Goal: Task Accomplishment & Management: Complete application form

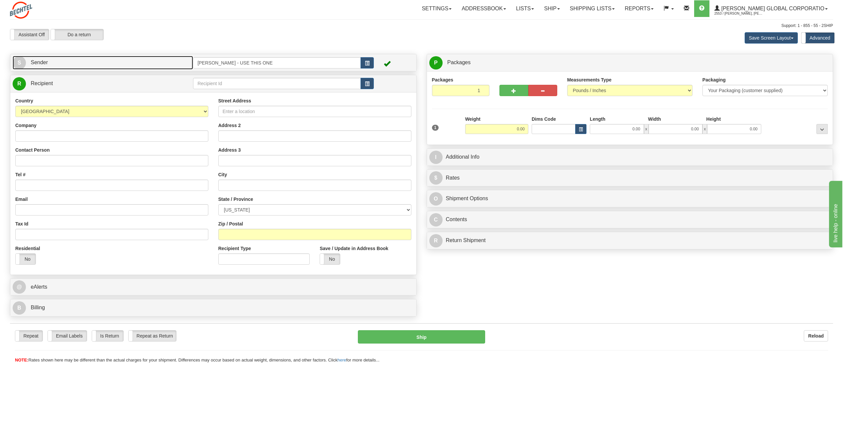
click at [18, 62] on span "S" at bounding box center [19, 62] width 13 height 13
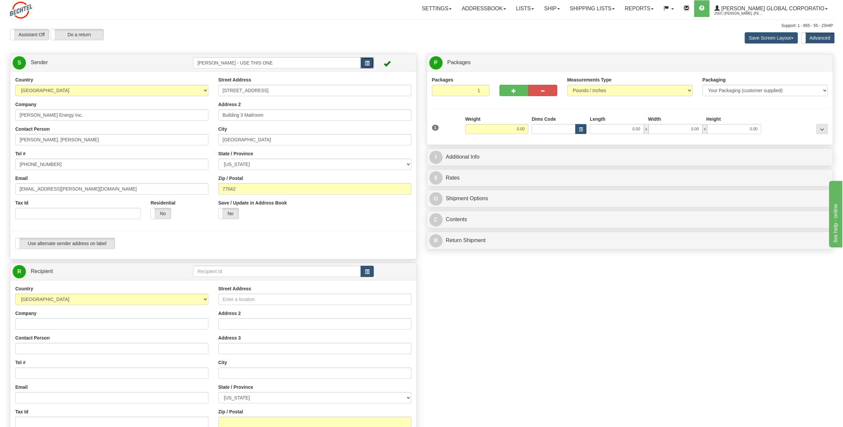
click at [364, 60] on button "button" at bounding box center [367, 62] width 13 height 11
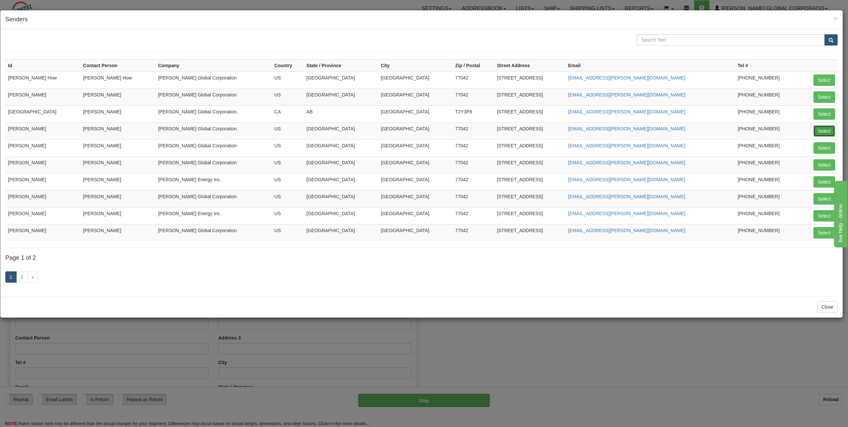
click at [822, 131] on button "Select" at bounding box center [825, 130] width 22 height 11
type input "[PERSON_NAME]"
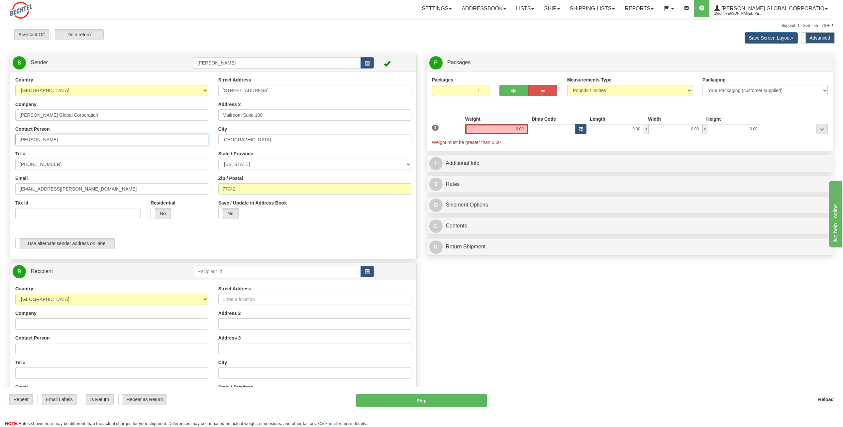
click at [57, 139] on input "[PERSON_NAME]" at bounding box center [111, 139] width 193 height 11
type input "C"
click at [190, 156] on div "Tel # [PHONE_NUMBER]" at bounding box center [111, 160] width 193 height 20
click at [62, 142] on input "Angelique" at bounding box center [111, 139] width 193 height 11
type input "[PERSON_NAME]"
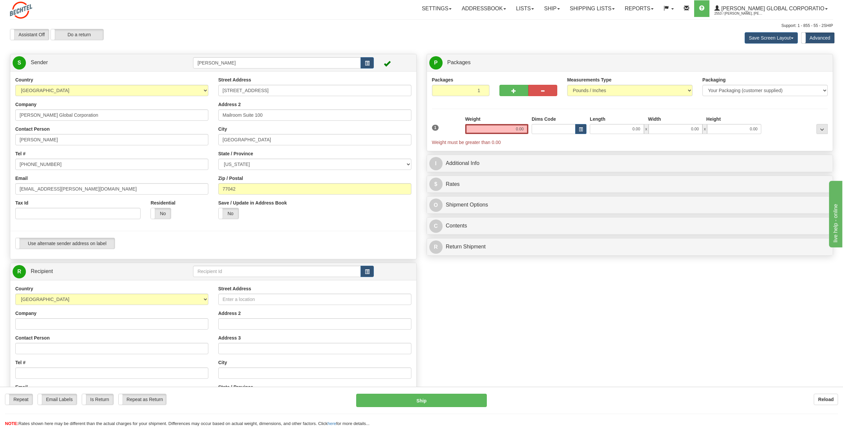
click at [163, 152] on div "Tel # [PHONE_NUMBER]" at bounding box center [111, 160] width 193 height 20
click at [58, 164] on input "[PHONE_NUMBER]" at bounding box center [111, 164] width 193 height 11
type input "[PHONE_NUMBER]"
drag, startPoint x: 41, startPoint y: 187, endPoint x: -1, endPoint y: 188, distance: 42.6
click at [0, 188] on html "Training Course Close Toggle navigation Settings Shipping Preferences New Sende…" at bounding box center [421, 213] width 843 height 427
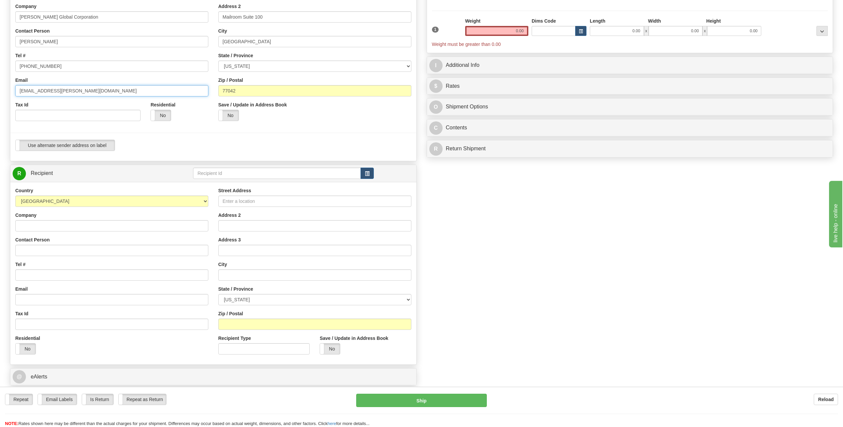
scroll to position [100, 0]
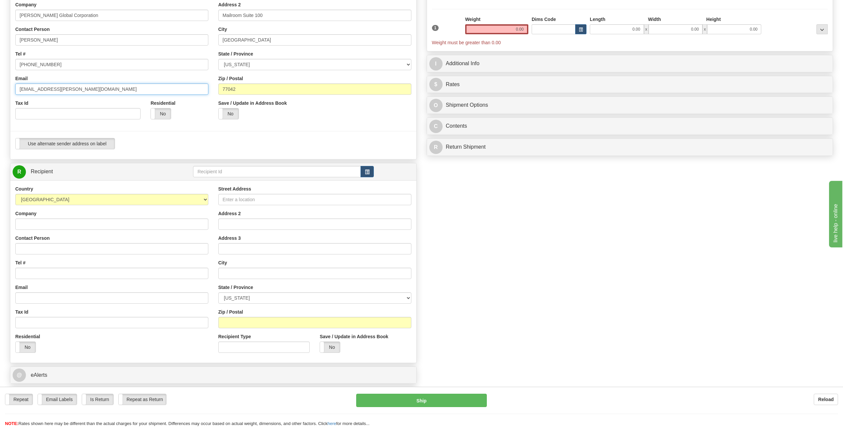
type input "[EMAIL_ADDRESS][PERSON_NAME][DOMAIN_NAME]"
click at [27, 223] on input "Company" at bounding box center [111, 223] width 193 height 11
type input "[PERSON_NAME]"
click at [159, 238] on div "Contact Person" at bounding box center [111, 245] width 193 height 20
click at [47, 251] on input "Contact Person" at bounding box center [111, 248] width 193 height 11
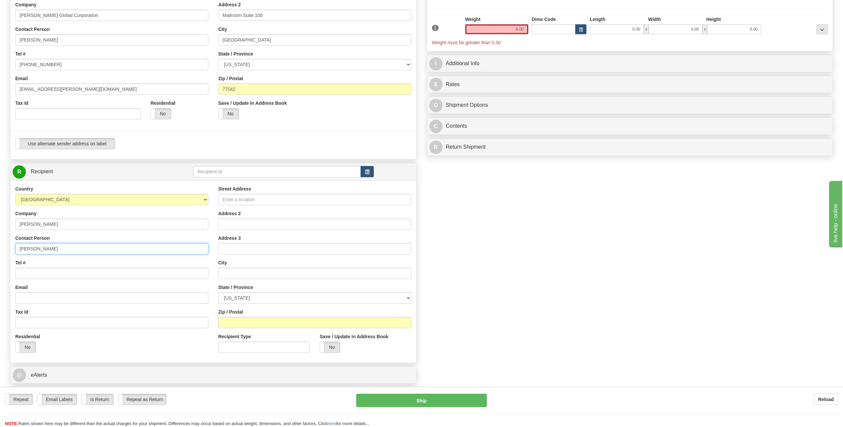
type input "[PERSON_NAME]"
click at [48, 277] on input "Tel #" at bounding box center [111, 273] width 193 height 11
type input "[PHONE_NUMBER]"
click at [243, 201] on input "Street Address" at bounding box center [314, 199] width 193 height 11
type input "[STREET_ADDRESS]"
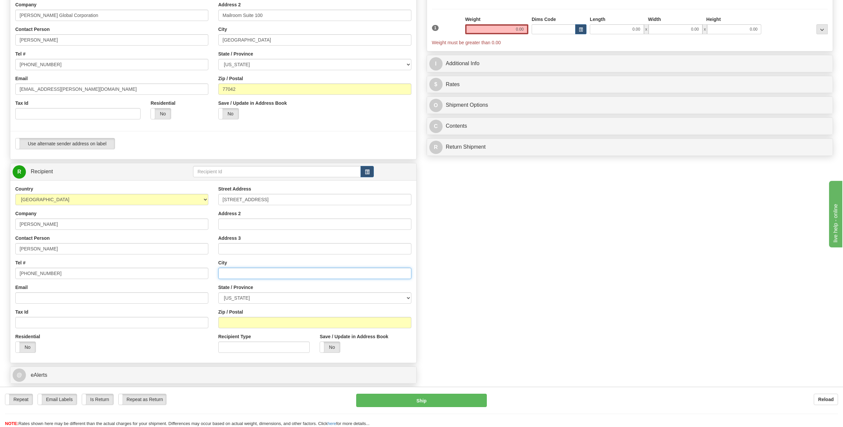
click at [232, 274] on input "text" at bounding box center [314, 273] width 193 height 11
type input "[GEOGRAPHIC_DATA]"
click at [407, 296] on select "[US_STATE] [US_STATE] [US_STATE] [US_STATE] Armed Forces America Armed Forces E…" at bounding box center [314, 297] width 193 height 11
select select "NC"
click at [218, 292] on select "[US_STATE] [US_STATE] [US_STATE] [US_STATE] Armed Forces America Armed Forces E…" at bounding box center [314, 297] width 193 height 11
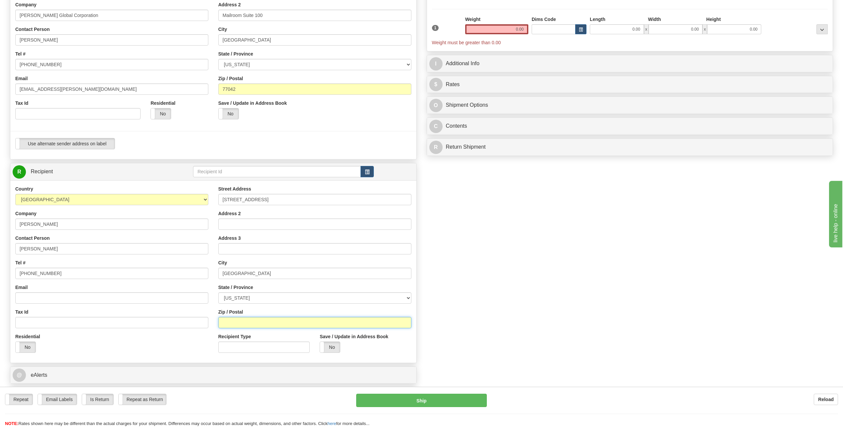
click at [247, 321] on input "Zip / Postal" at bounding box center [314, 322] width 193 height 11
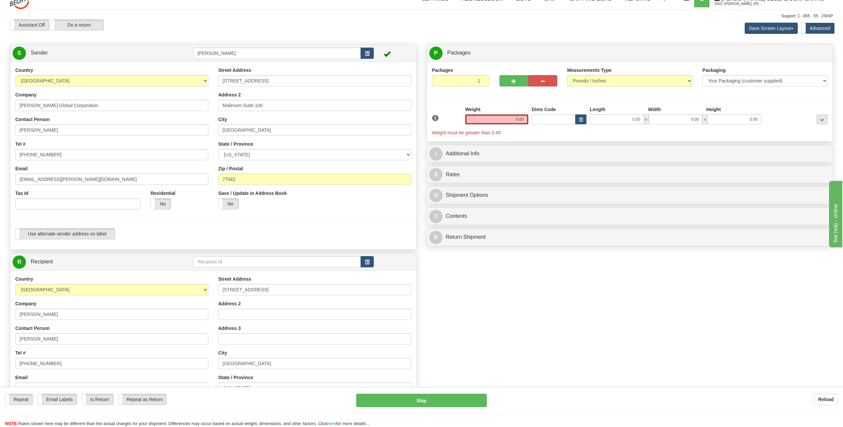
scroll to position [0, 0]
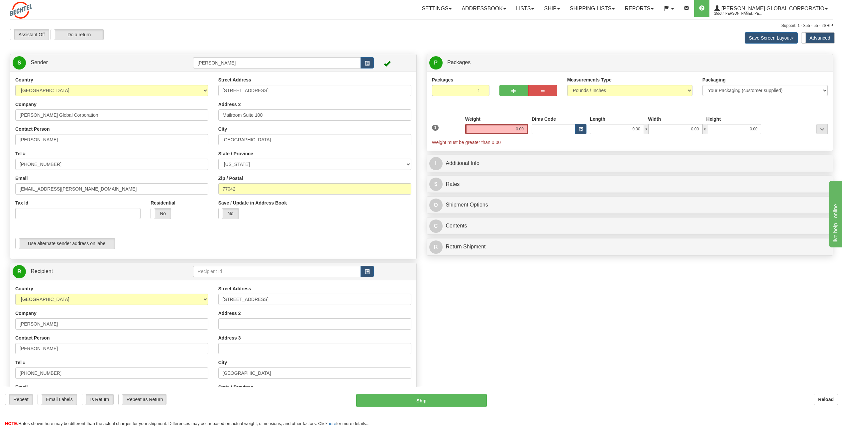
type input "28078"
drag, startPoint x: 515, startPoint y: 125, endPoint x: 606, endPoint y: 110, distance: 92.2
click at [606, 110] on div "Packages 1 1 Measurements Type" at bounding box center [630, 110] width 396 height 69
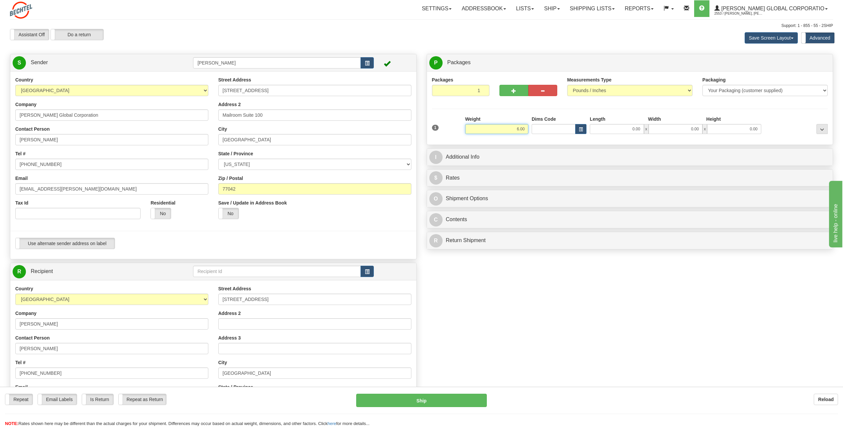
type input "6.00"
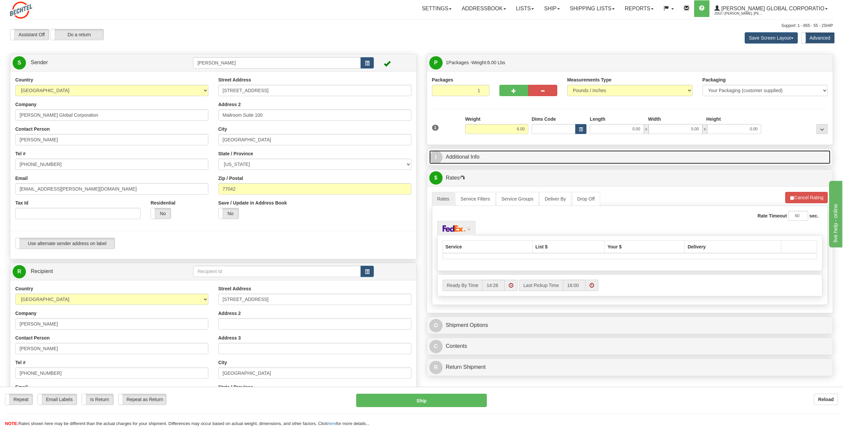
click at [435, 156] on span "I" at bounding box center [435, 157] width 13 height 13
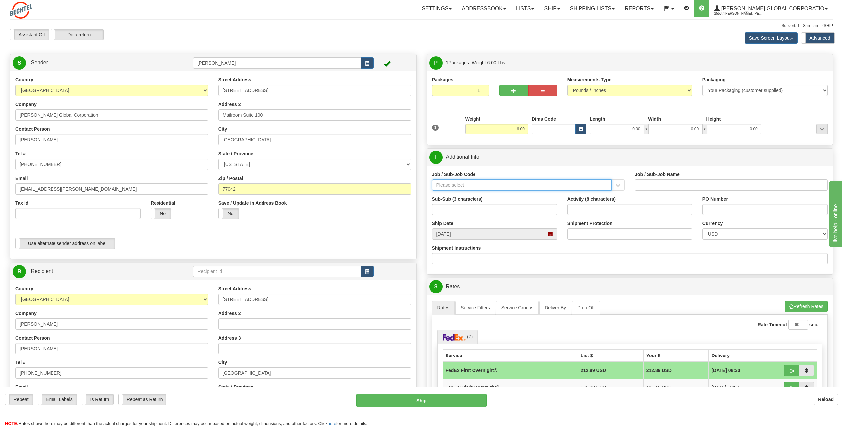
click at [463, 181] on input "Job / Sub-Job Code" at bounding box center [522, 184] width 180 height 11
click at [462, 182] on input "Job / Sub-Job Code" at bounding box center [522, 184] width 180 height 11
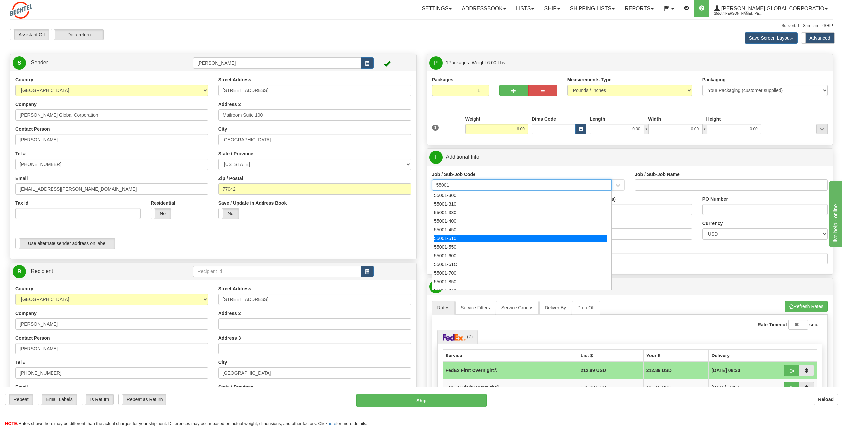
click at [453, 239] on div "55001-510" at bounding box center [521, 238] width 174 height 7
type input "55001-510"
type input "LEGAL - CHIEF ETHICS & COMPLIANCE OFFICER"
type input "55001-510"
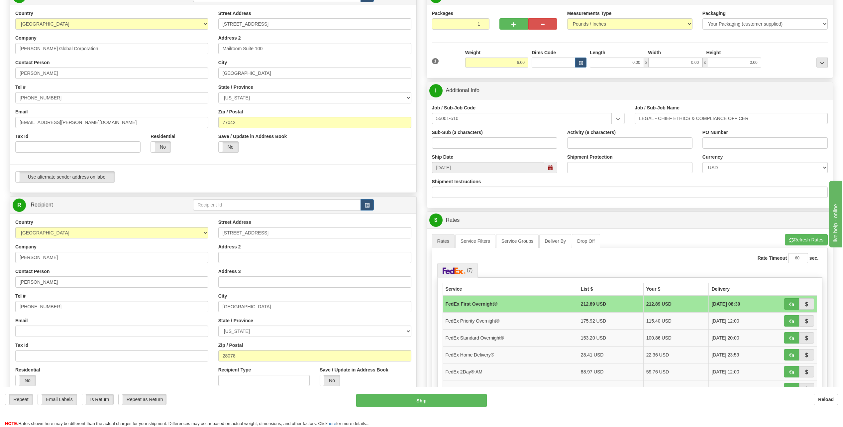
scroll to position [100, 0]
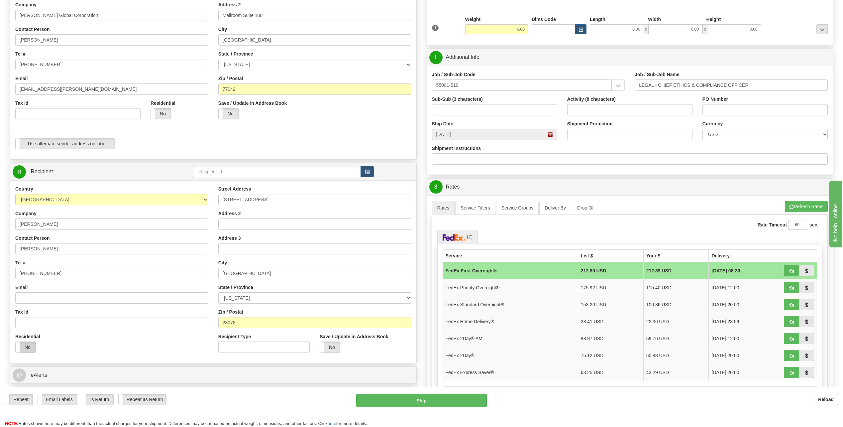
click at [28, 348] on label "No" at bounding box center [26, 347] width 20 height 11
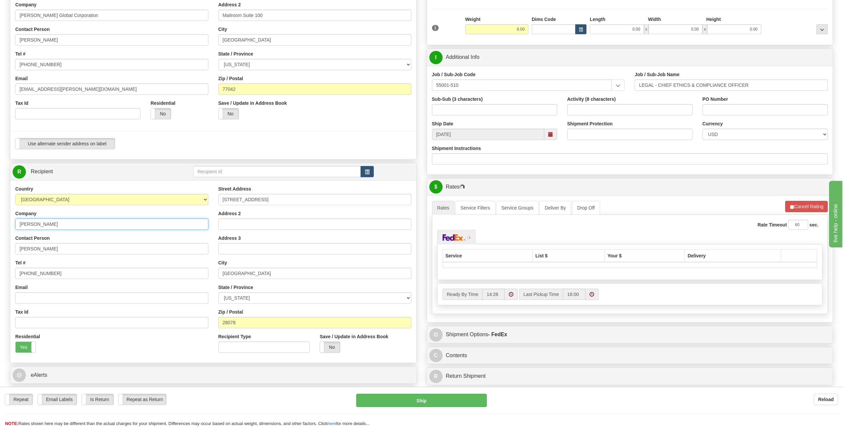
click at [45, 223] on input "[PERSON_NAME]" at bounding box center [111, 223] width 193 height 11
type input "B"
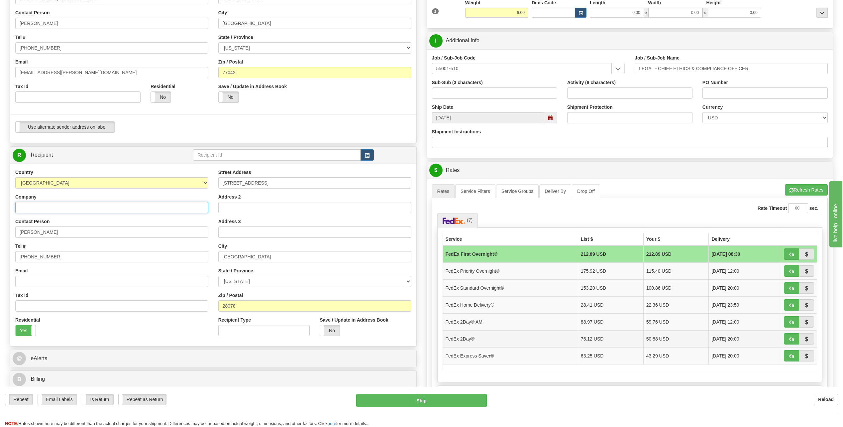
scroll to position [133, 0]
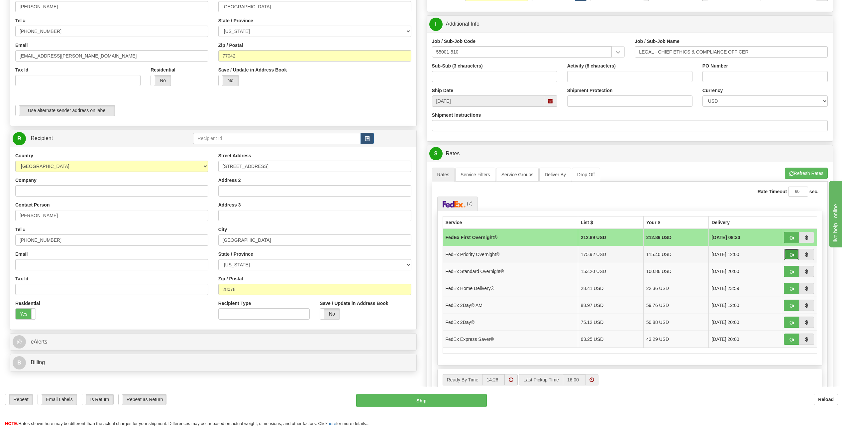
click at [796, 254] on button "button" at bounding box center [791, 254] width 15 height 11
type input "01"
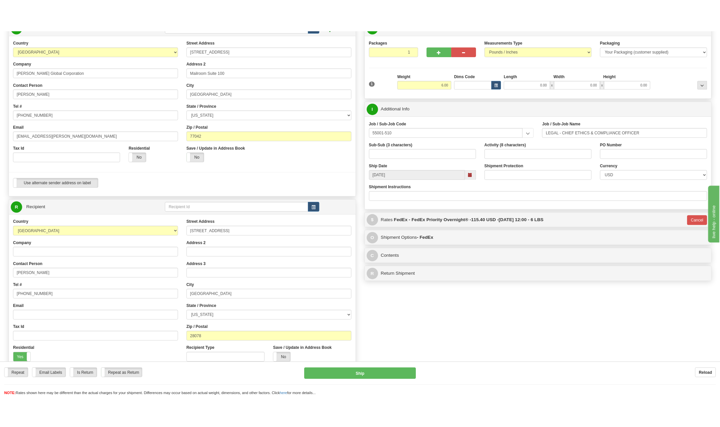
scroll to position [66, 0]
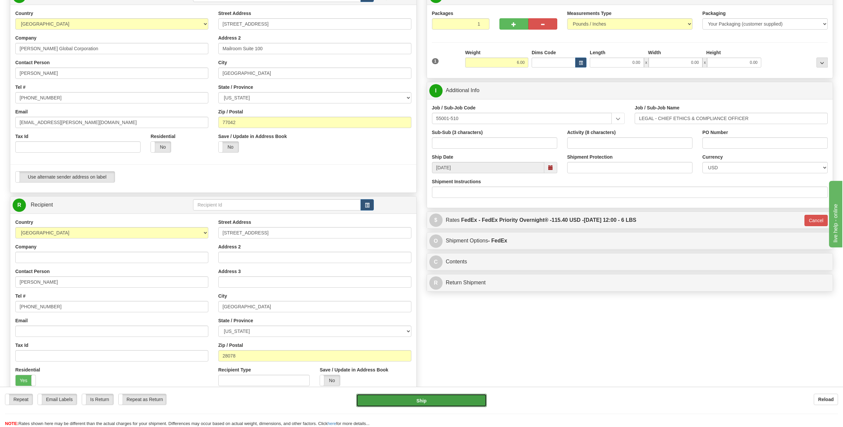
click at [436, 398] on button "Ship" at bounding box center [421, 400] width 131 height 13
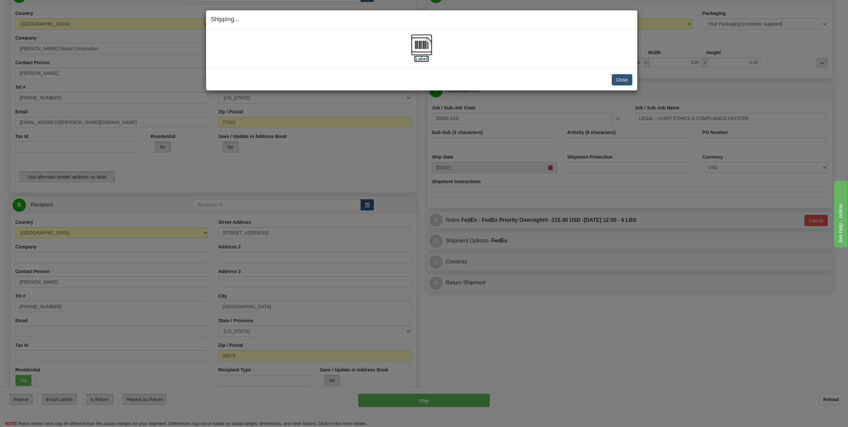
click at [427, 45] on img at bounding box center [421, 44] width 21 height 21
